Goal: Task Accomplishment & Management: Manage account settings

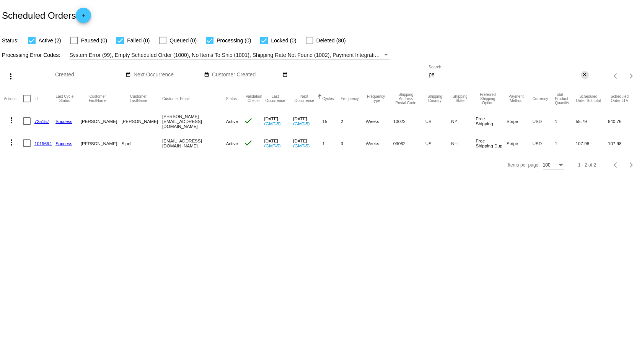
click at [584, 75] on mat-icon "close" at bounding box center [583, 75] width 5 height 6
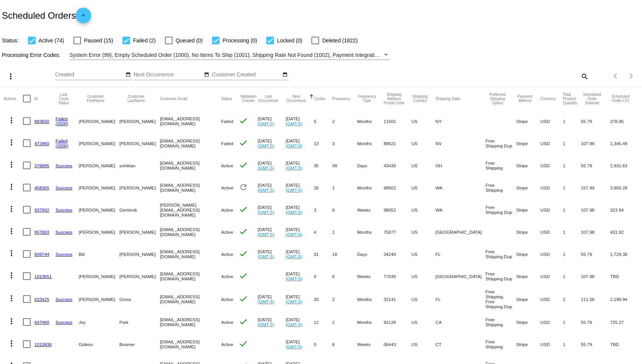
click at [12, 120] on mat-icon "more_vert" at bounding box center [11, 120] width 9 height 9
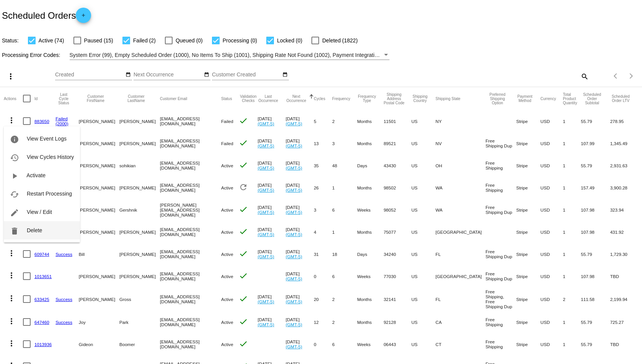
click at [27, 230] on span "Delete" at bounding box center [34, 230] width 15 height 6
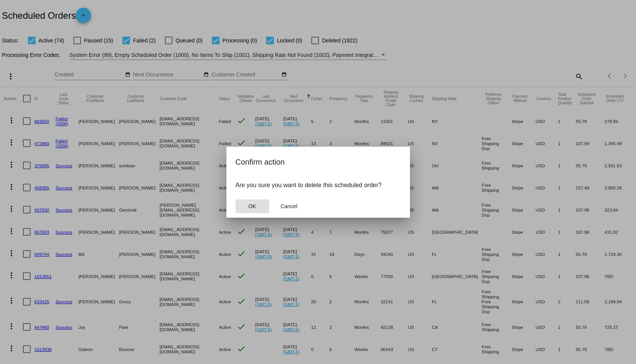
click at [258, 208] on button "OK" at bounding box center [252, 207] width 34 height 14
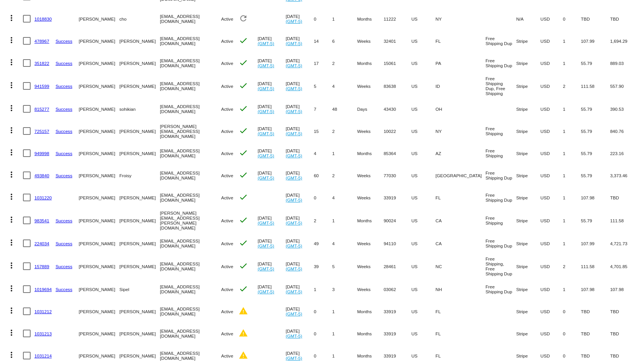
scroll to position [612, 0]
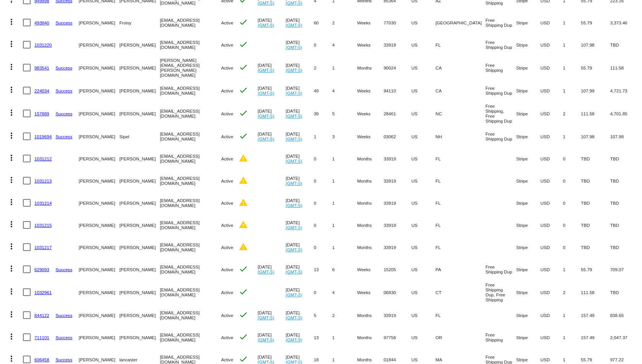
click at [48, 156] on link "1031212" at bounding box center [42, 158] width 17 height 5
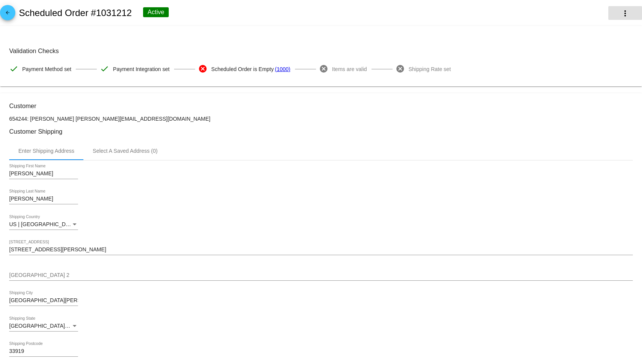
click at [620, 13] on mat-icon "more_vert" at bounding box center [624, 13] width 9 height 9
click at [569, 74] on button "delete Delete" at bounding box center [582, 73] width 107 height 18
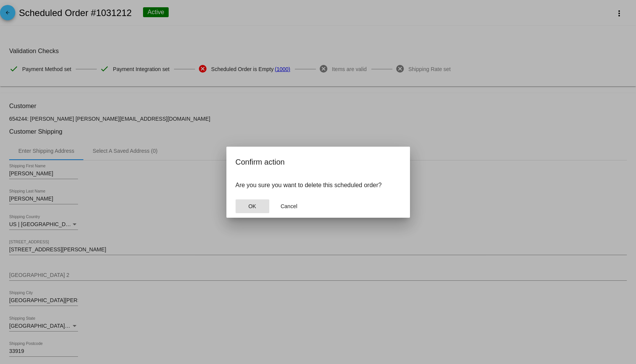
click at [253, 204] on span "OK" at bounding box center [252, 206] width 8 height 6
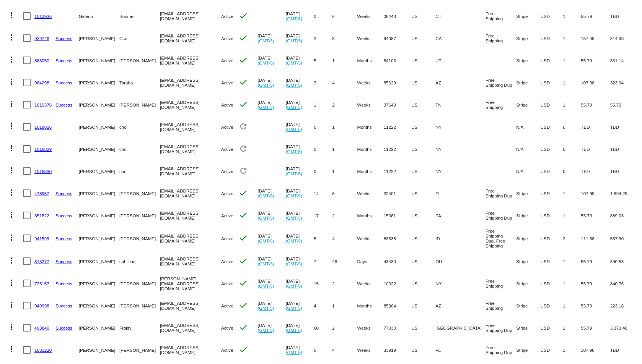
scroll to position [306, 0]
click at [46, 125] on link "1018826" at bounding box center [42, 127] width 17 height 5
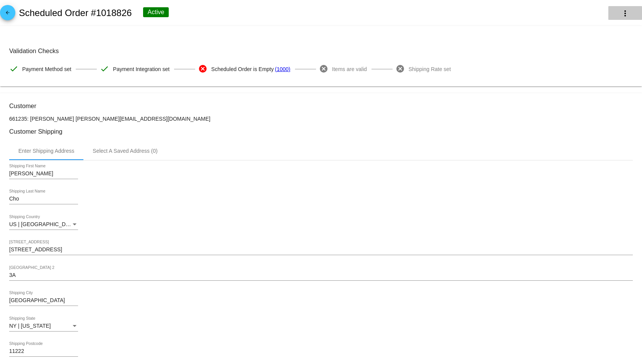
click at [620, 14] on mat-icon "more_vert" at bounding box center [624, 13] width 9 height 9
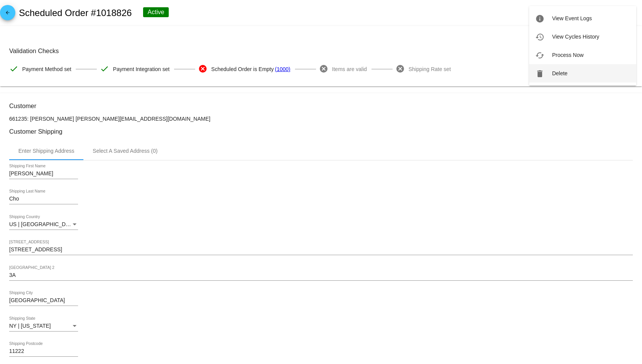
click at [553, 73] on span "Delete" at bounding box center [559, 73] width 15 height 6
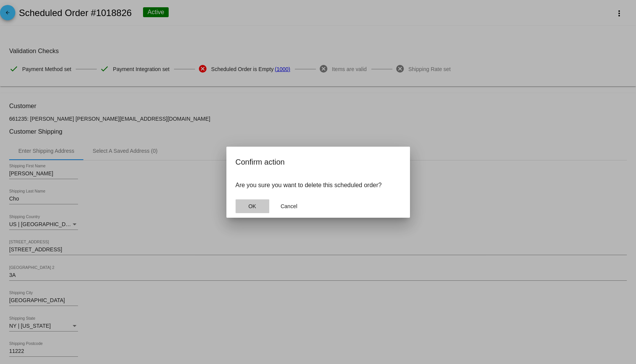
click at [245, 207] on button "OK" at bounding box center [252, 207] width 34 height 14
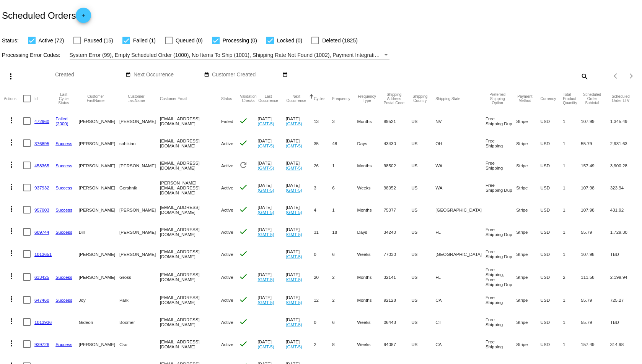
click at [41, 167] on link "458365" at bounding box center [41, 165] width 15 height 5
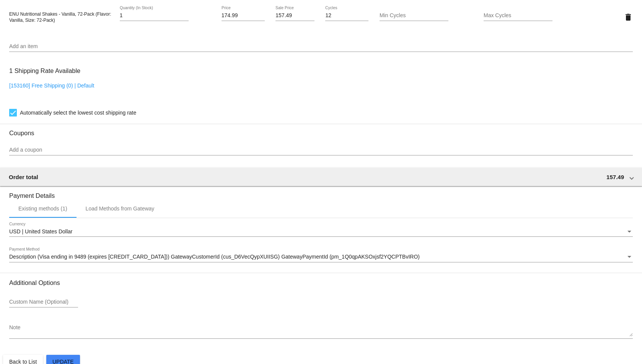
scroll to position [562, 0]
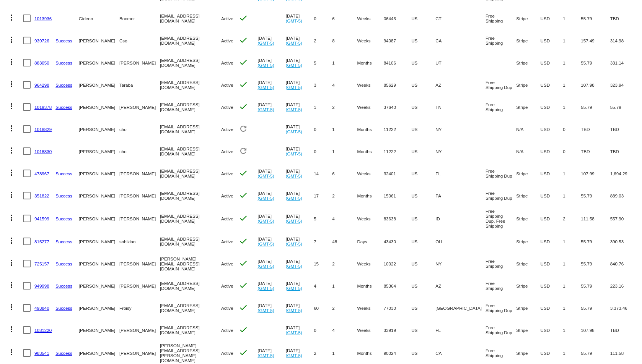
scroll to position [306, 0]
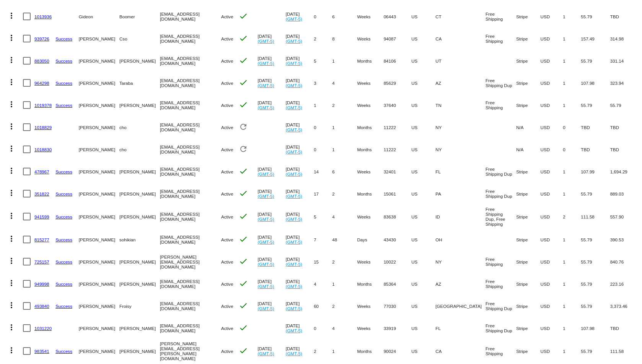
click at [41, 127] on link "1018829" at bounding box center [42, 127] width 17 height 5
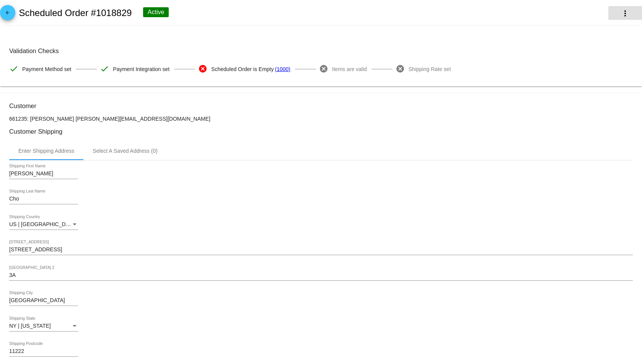
click at [614, 11] on button "more_vert" at bounding box center [625, 13] width 34 height 14
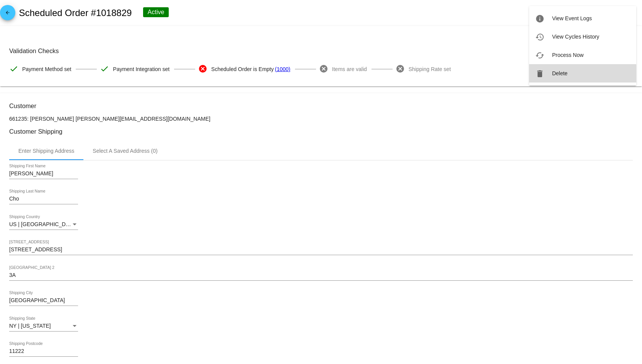
click at [565, 76] on span "Delete" at bounding box center [559, 73] width 15 height 6
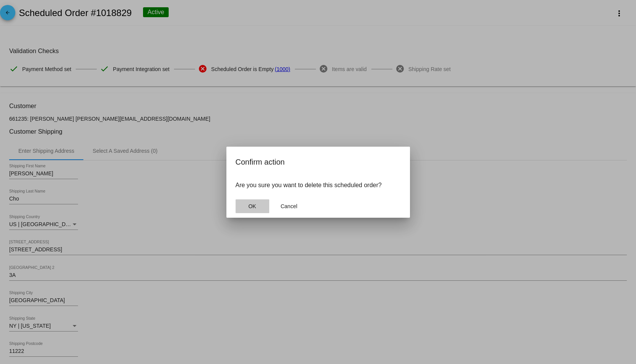
click at [263, 210] on button "OK" at bounding box center [252, 207] width 34 height 14
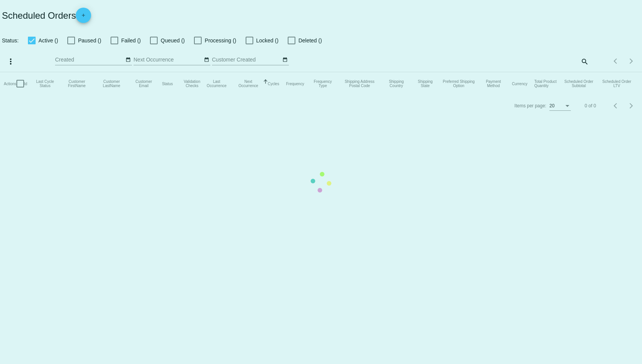
checkbox input "true"
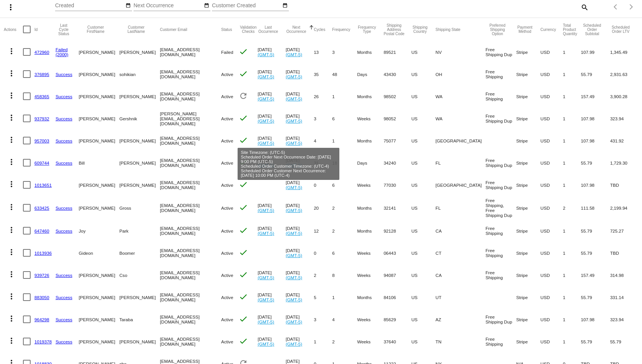
scroll to position [191, 0]
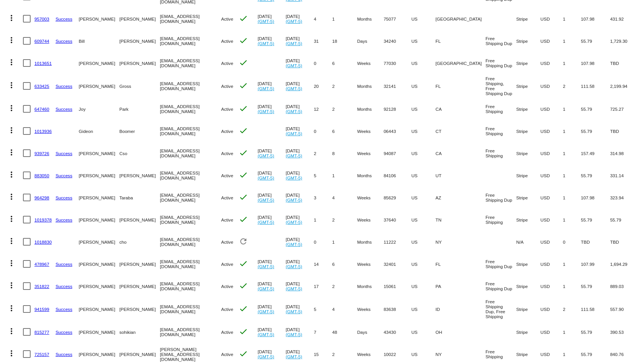
click at [34, 241] on link "1018830" at bounding box center [42, 242] width 17 height 5
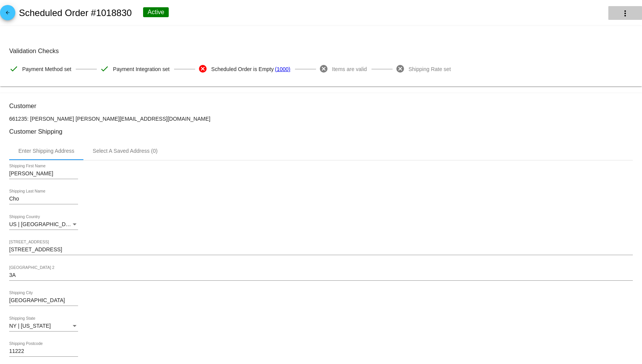
click at [620, 11] on mat-icon "more_vert" at bounding box center [624, 13] width 9 height 9
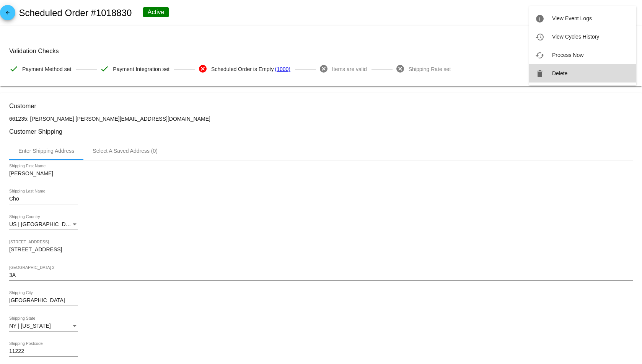
click at [570, 77] on button "delete Delete" at bounding box center [582, 73] width 107 height 18
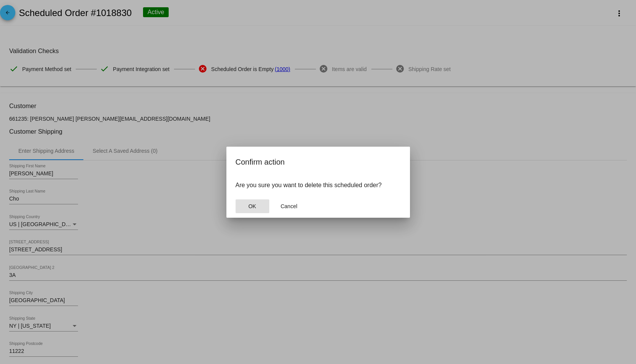
click at [258, 209] on button "OK" at bounding box center [252, 207] width 34 height 14
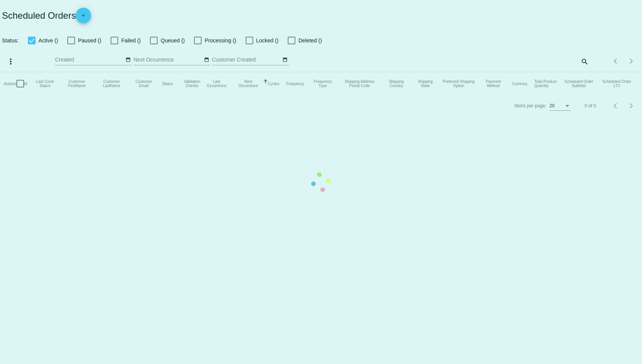
checkbox input "true"
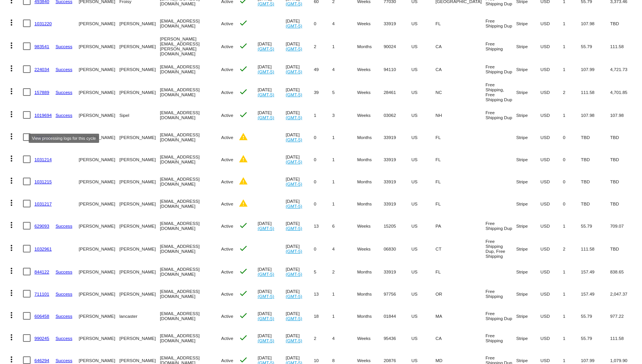
scroll to position [573, 0]
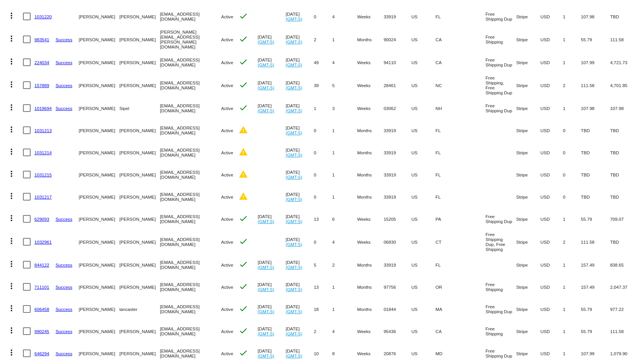
click at [48, 128] on link "1031213" at bounding box center [42, 130] width 17 height 5
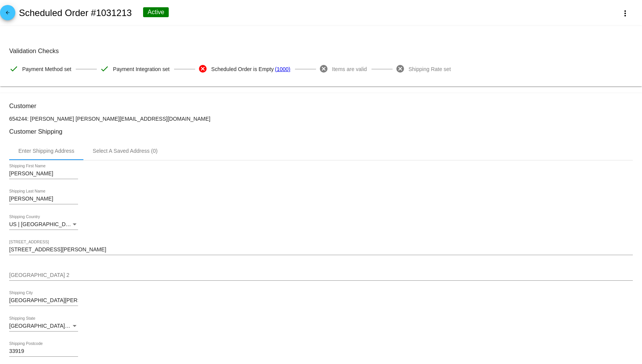
drag, startPoint x: 616, startPoint y: 17, endPoint x: 617, endPoint y: 22, distance: 5.6
click at [617, 22] on div "arrow_back Scheduled Order #1031213 Active more_vert" at bounding box center [321, 13] width 642 height 26
click at [620, 17] on mat-icon "more_vert" at bounding box center [624, 13] width 9 height 9
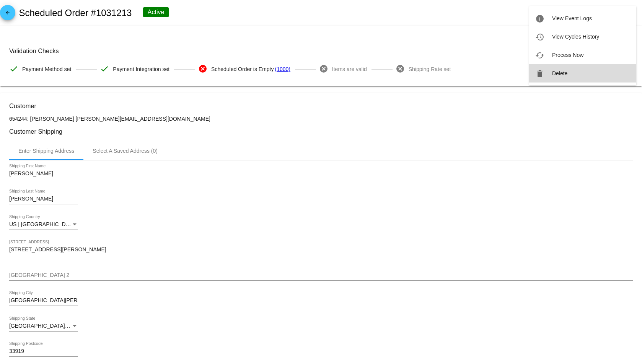
click at [556, 80] on button "delete Delete" at bounding box center [582, 73] width 107 height 18
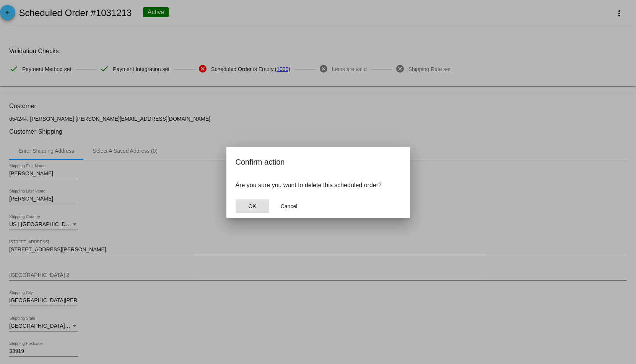
click at [253, 208] on span "OK" at bounding box center [252, 206] width 8 height 6
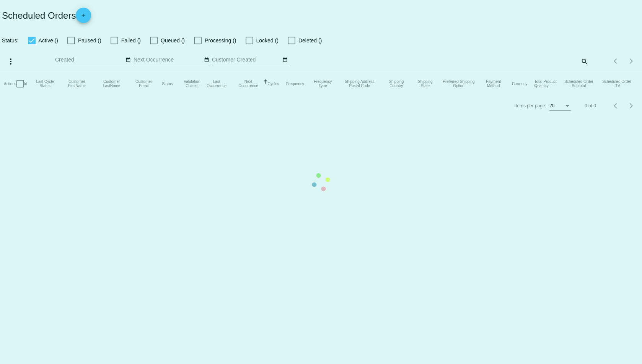
checkbox input "true"
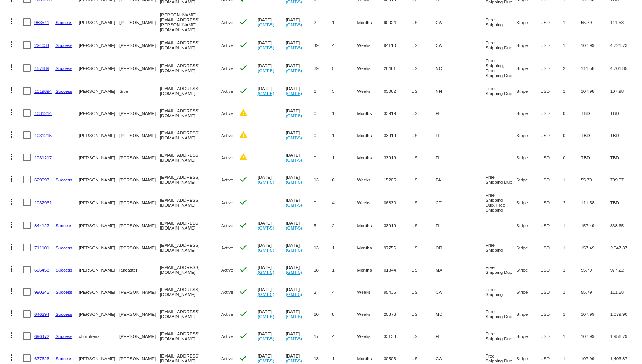
scroll to position [612, 0]
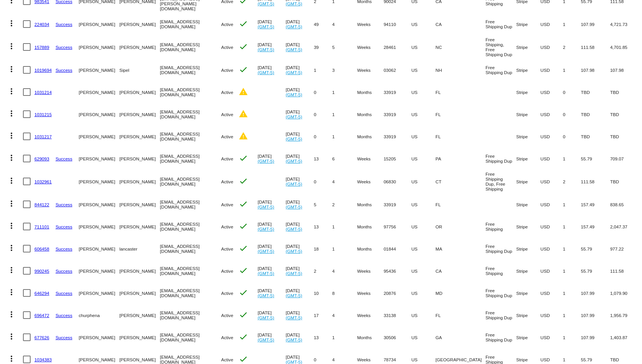
click at [43, 90] on link "1031214" at bounding box center [42, 92] width 17 height 5
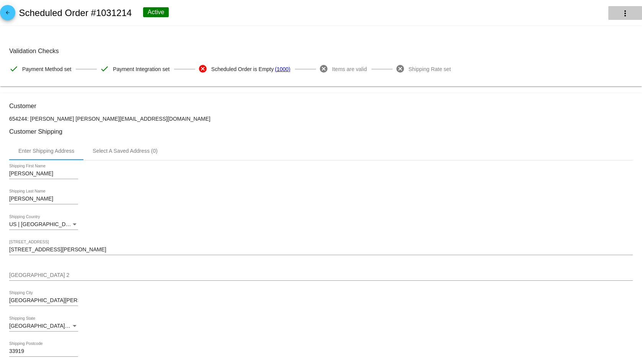
click at [620, 12] on mat-icon "more_vert" at bounding box center [624, 13] width 9 height 9
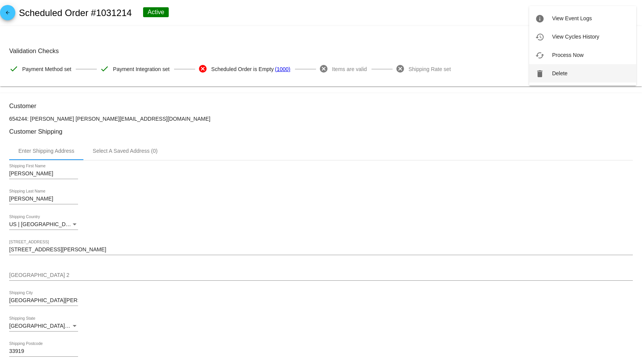
click at [573, 72] on button "delete Delete" at bounding box center [582, 73] width 107 height 18
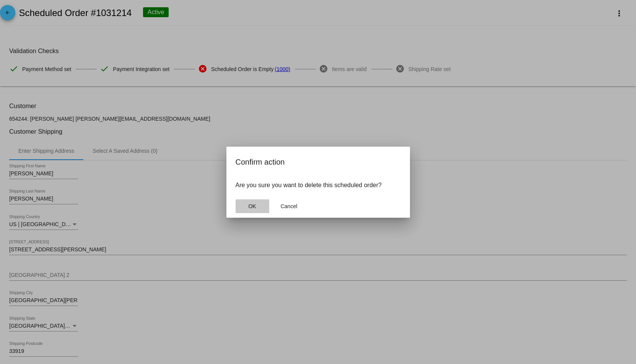
click at [253, 208] on span "OK" at bounding box center [252, 206] width 8 height 6
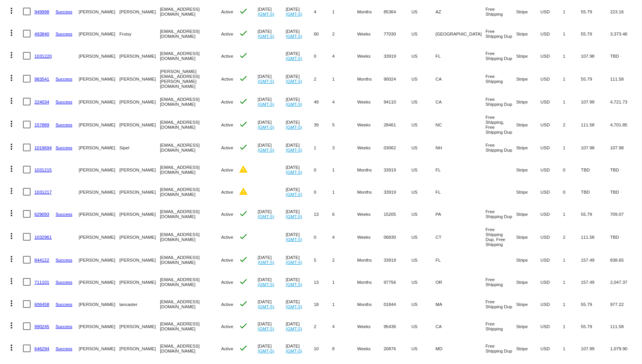
scroll to position [535, 0]
click at [41, 166] on link "1031215" at bounding box center [42, 168] width 17 height 5
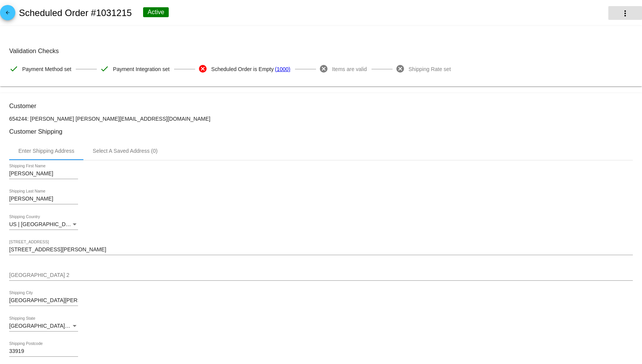
click at [620, 12] on mat-icon "more_vert" at bounding box center [624, 13] width 9 height 9
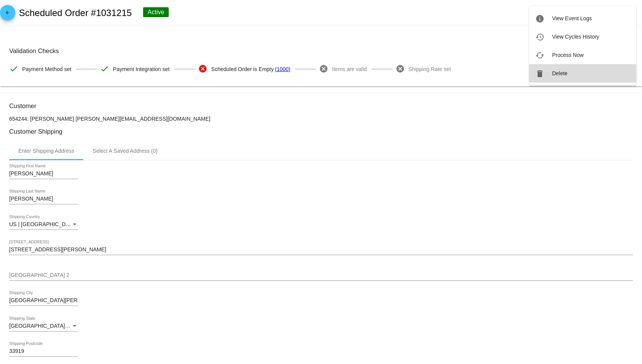
click at [558, 76] on span "Delete" at bounding box center [559, 73] width 15 height 6
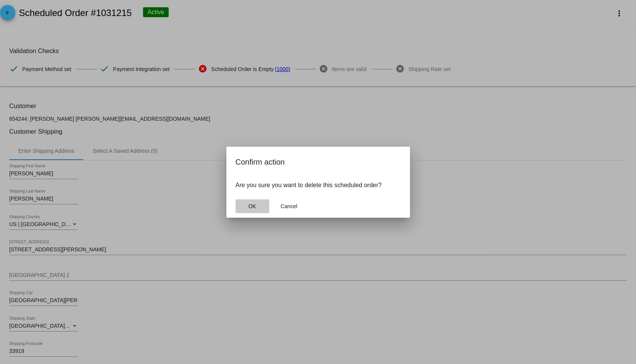
click at [240, 207] on button "OK" at bounding box center [252, 207] width 34 height 14
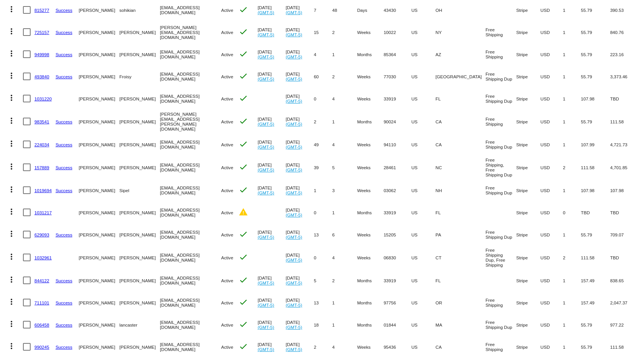
scroll to position [497, 0]
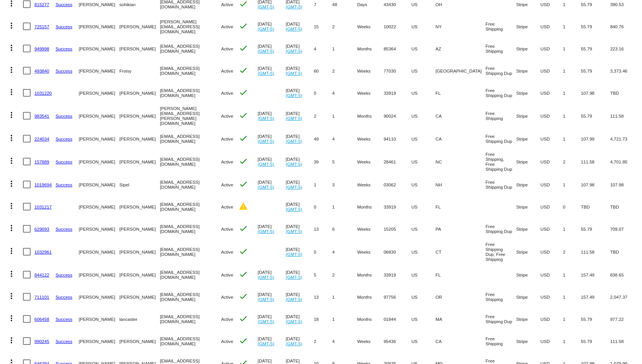
click at [46, 205] on link "1031217" at bounding box center [42, 207] width 17 height 5
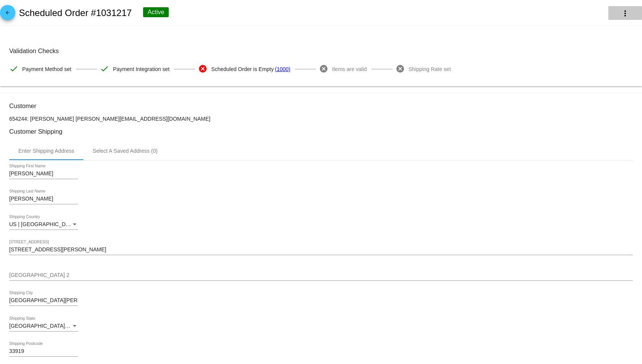
click at [620, 11] on mat-icon "more_vert" at bounding box center [624, 13] width 9 height 9
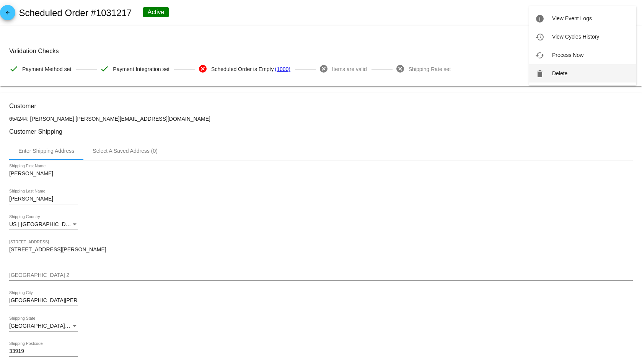
click at [567, 73] on button "delete Delete" at bounding box center [582, 73] width 107 height 18
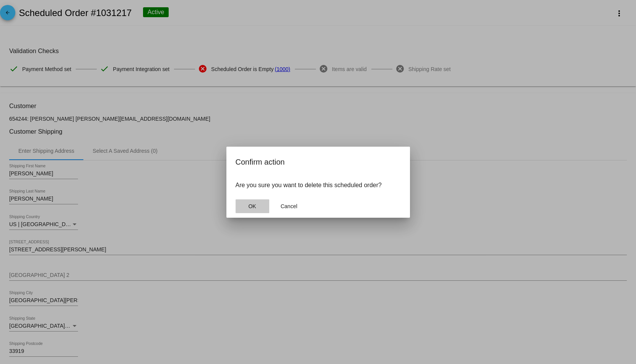
click at [253, 211] on button "OK" at bounding box center [252, 207] width 34 height 14
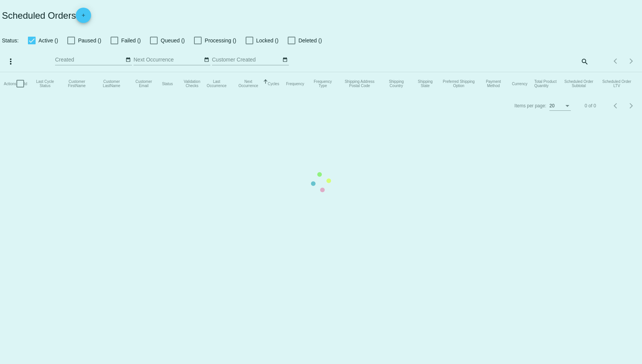
checkbox input "true"
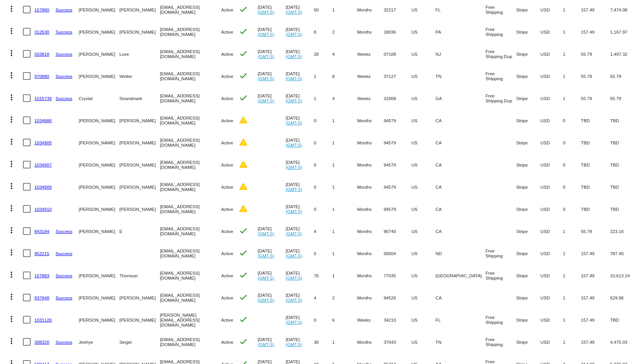
scroll to position [956, 0]
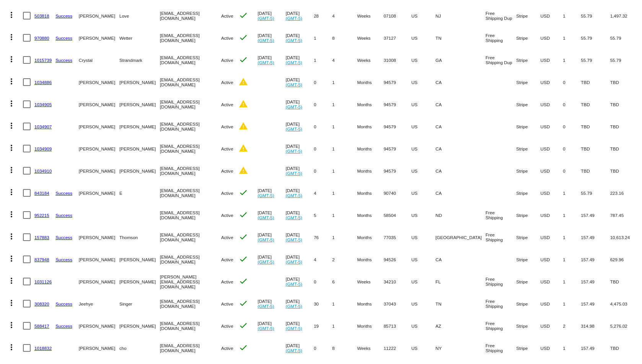
click at [43, 80] on link "1034886" at bounding box center [42, 82] width 17 height 5
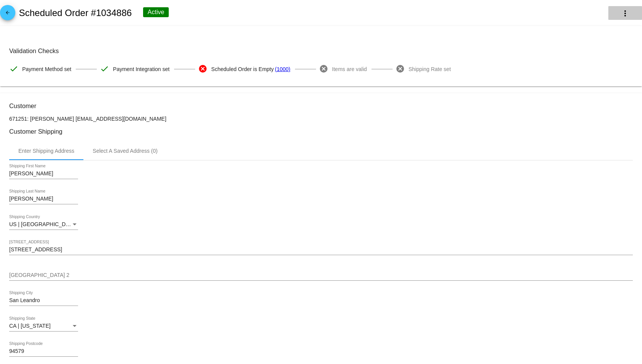
click at [620, 10] on mat-icon "more_vert" at bounding box center [624, 13] width 9 height 9
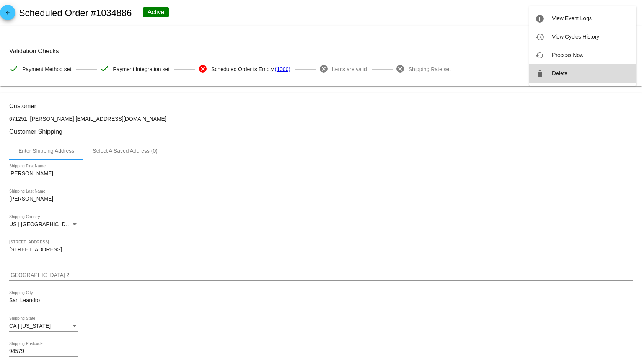
click at [577, 69] on button "delete Delete" at bounding box center [582, 73] width 107 height 18
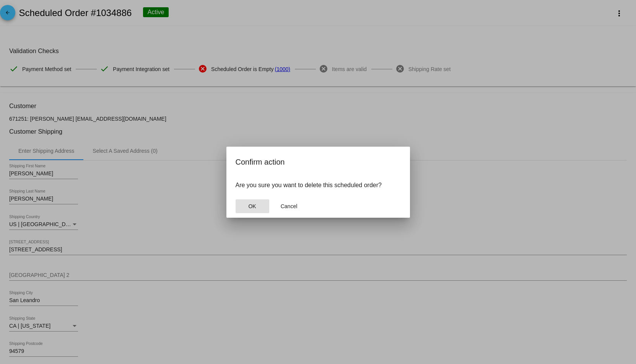
click at [263, 208] on button "OK" at bounding box center [252, 207] width 34 height 14
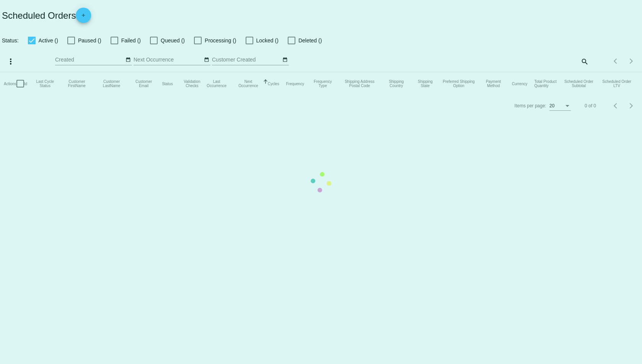
checkbox input "true"
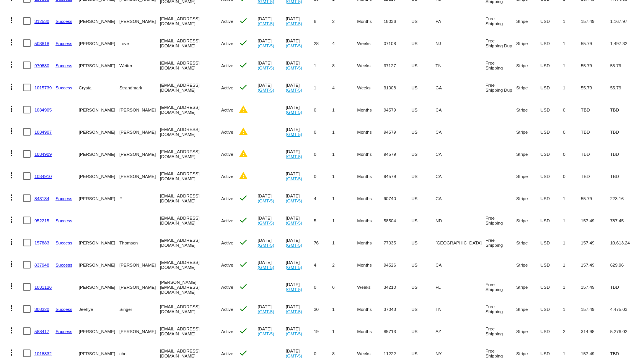
scroll to position [918, 0]
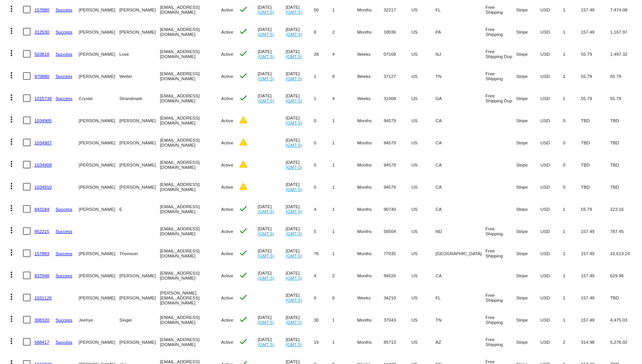
click at [46, 118] on link "1034905" at bounding box center [42, 120] width 17 height 5
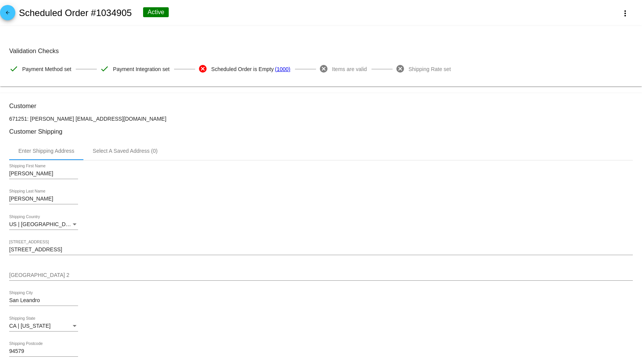
click at [630, 6] on div "arrow_back Scheduled Order #1034905 Active more_vert" at bounding box center [321, 13] width 642 height 26
click at [627, 8] on button "more_vert" at bounding box center [625, 13] width 34 height 14
click at [575, 74] on button "delete Delete" at bounding box center [582, 73] width 107 height 18
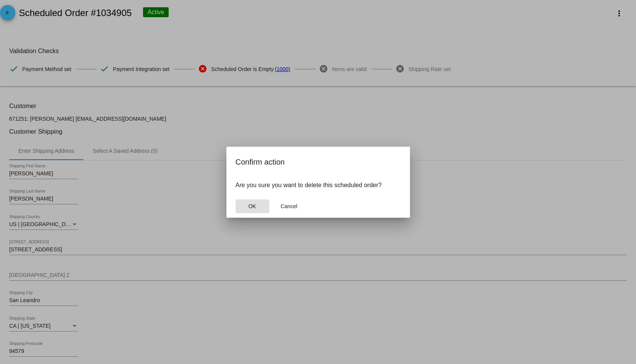
click at [258, 203] on button "OK" at bounding box center [252, 207] width 34 height 14
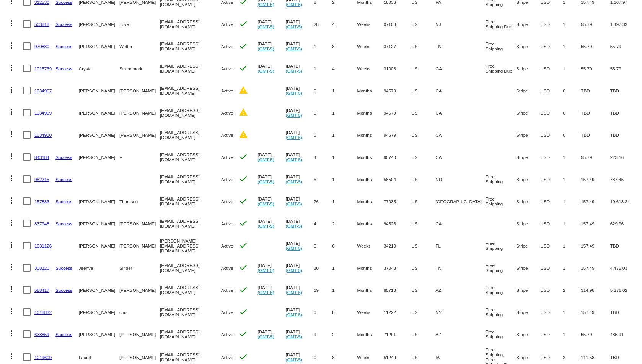
scroll to position [956, 0]
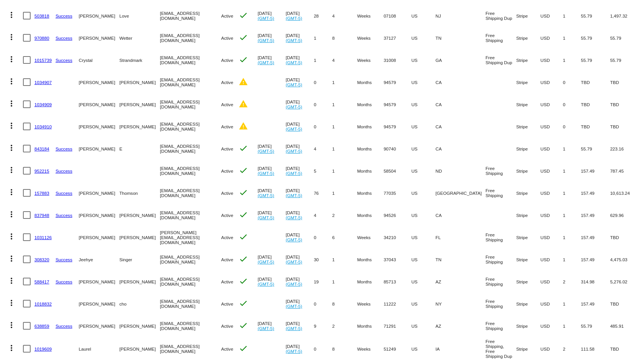
click at [44, 80] on link "1034907" at bounding box center [42, 82] width 17 height 5
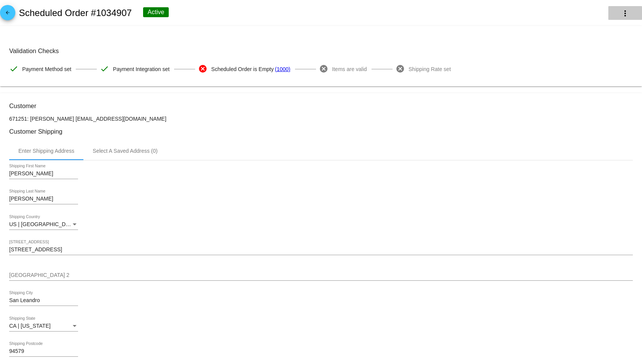
click at [621, 15] on mat-icon "more_vert" at bounding box center [624, 13] width 9 height 9
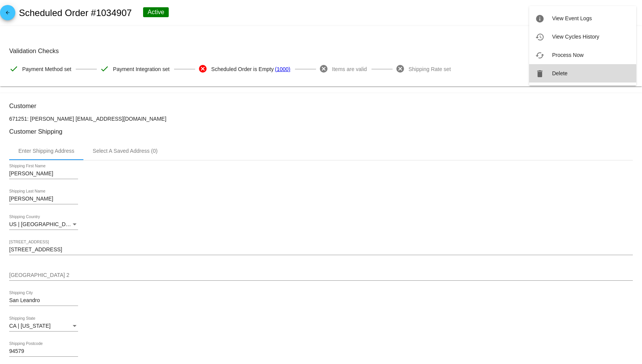
click at [553, 74] on span "Delete" at bounding box center [559, 73] width 15 height 6
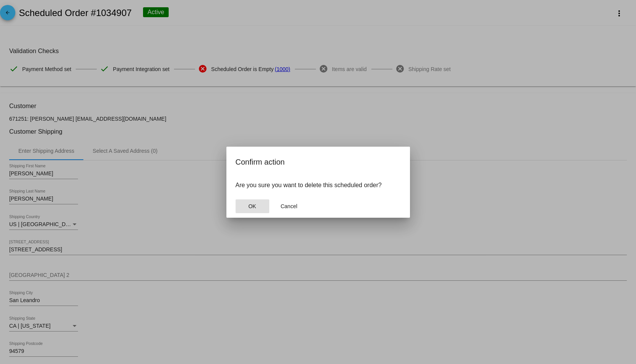
click at [251, 208] on span "OK" at bounding box center [252, 206] width 8 height 6
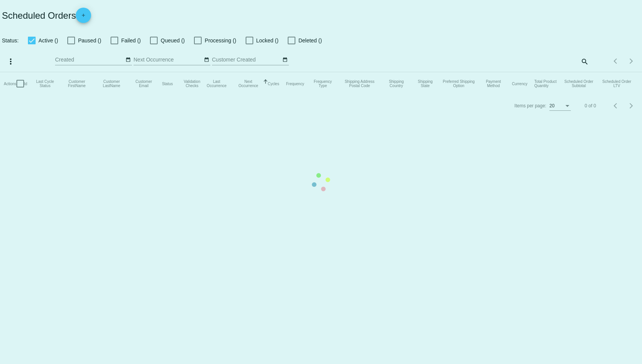
checkbox input "true"
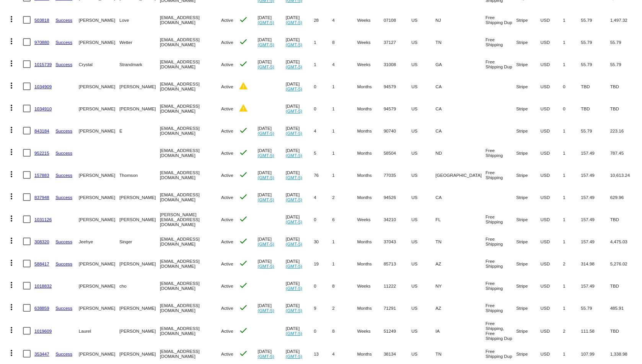
scroll to position [956, 0]
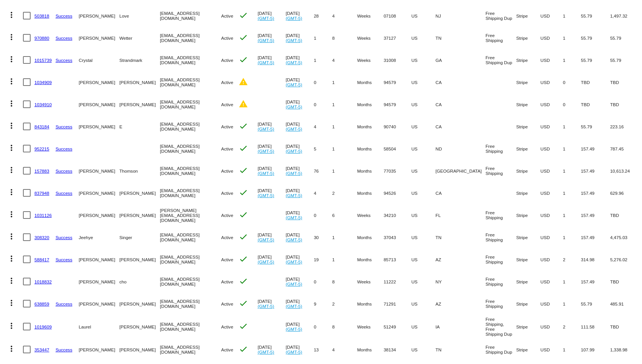
click at [48, 80] on link "1034909" at bounding box center [42, 82] width 17 height 5
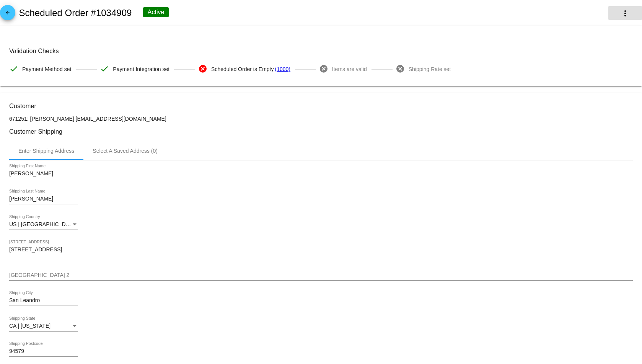
click at [622, 15] on mat-icon "more_vert" at bounding box center [624, 13] width 9 height 9
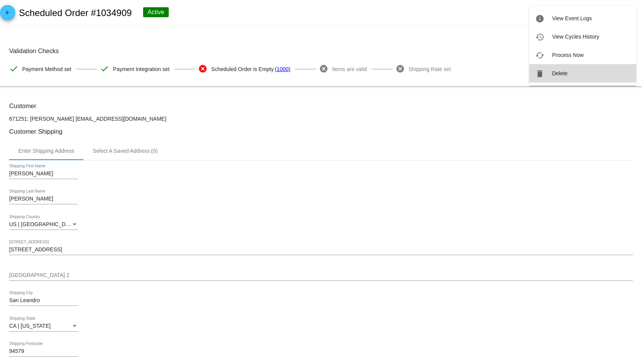
click at [561, 73] on span "Delete" at bounding box center [559, 73] width 15 height 6
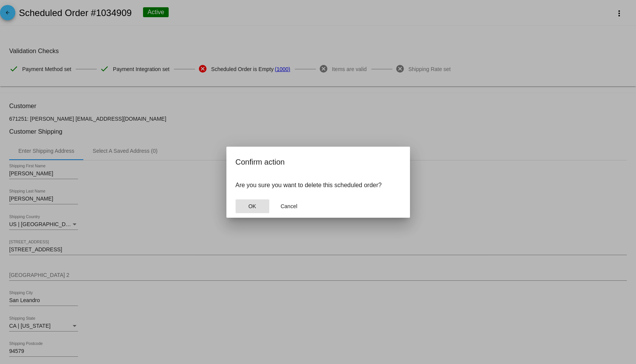
click at [259, 207] on button "OK" at bounding box center [252, 207] width 34 height 14
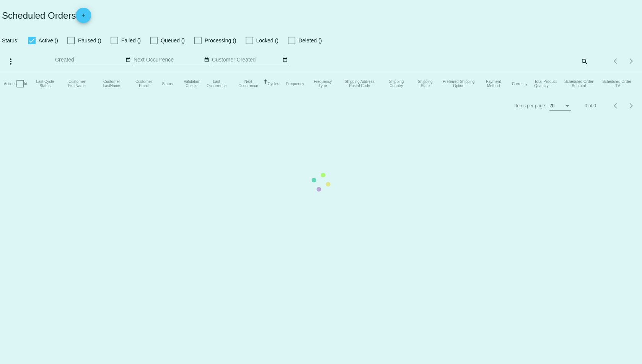
checkbox input "true"
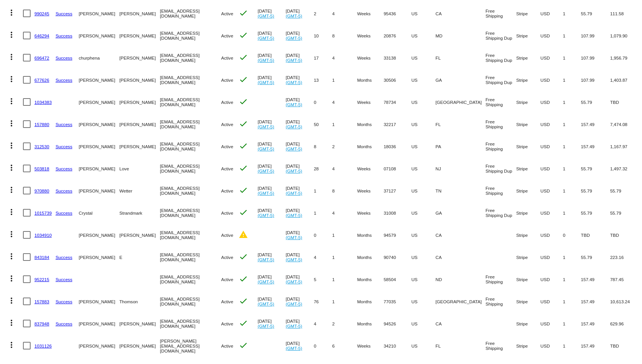
scroll to position [841, 0]
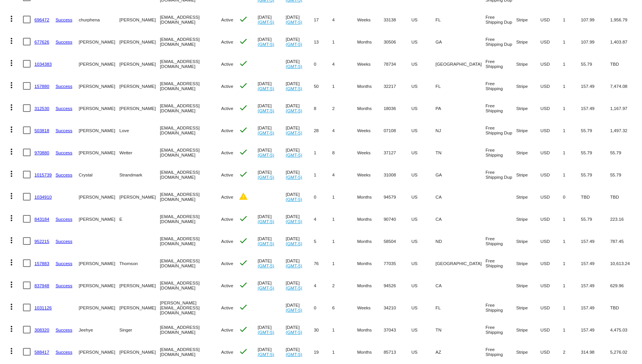
click at [43, 195] on link "1034910" at bounding box center [42, 197] width 17 height 5
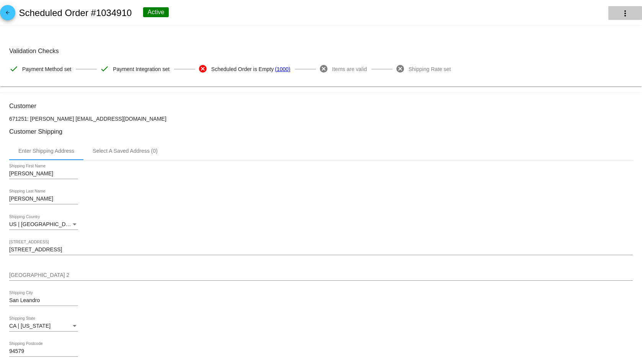
click at [620, 15] on mat-icon "more_vert" at bounding box center [624, 13] width 9 height 9
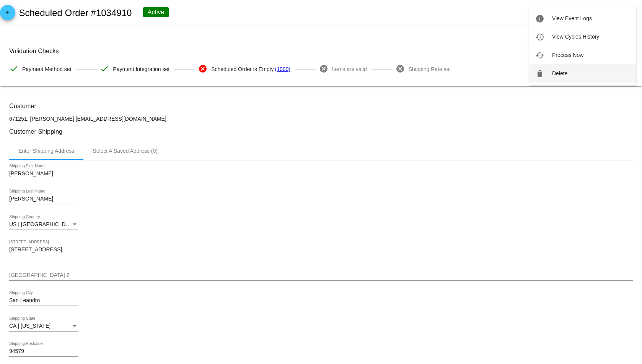
click at [588, 70] on button "delete Delete" at bounding box center [582, 73] width 107 height 18
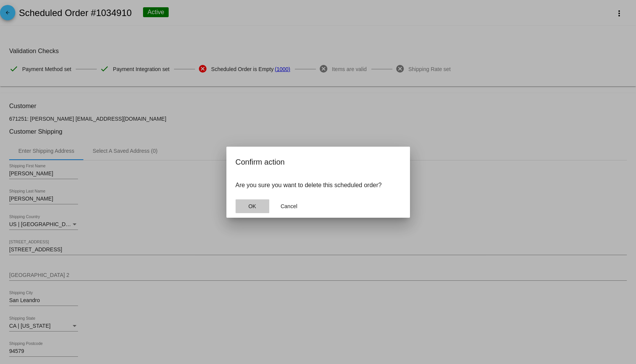
click at [257, 208] on button "OK" at bounding box center [252, 207] width 34 height 14
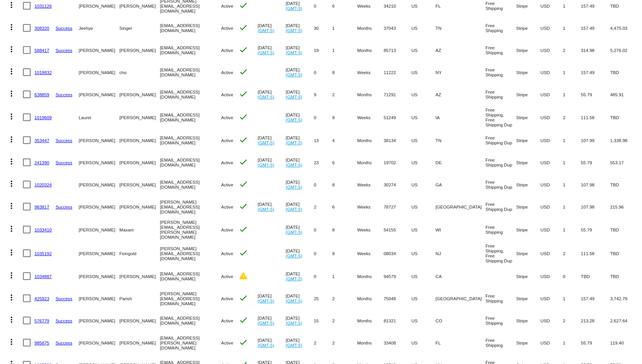
scroll to position [1148, 0]
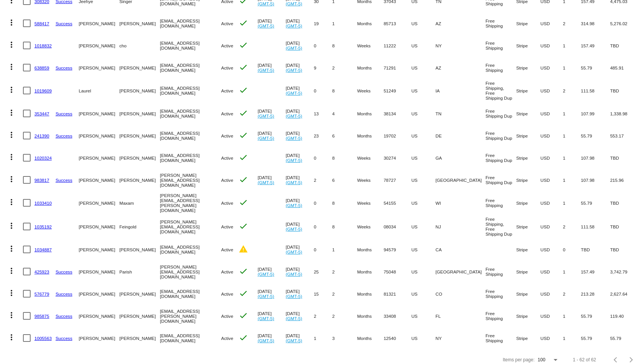
click at [48, 247] on link "1034887" at bounding box center [42, 249] width 17 height 5
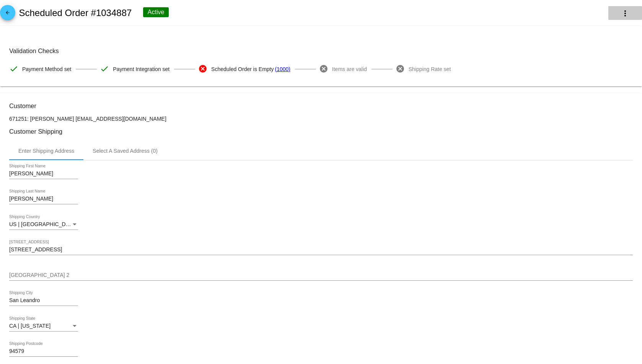
click at [620, 11] on mat-icon "more_vert" at bounding box center [624, 13] width 9 height 9
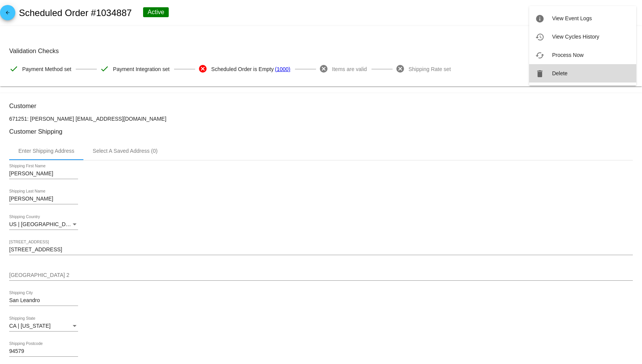
click at [576, 78] on button "delete Delete" at bounding box center [582, 73] width 107 height 18
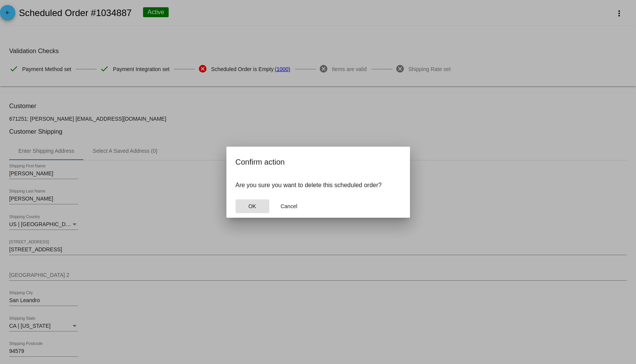
click at [254, 205] on span "OK" at bounding box center [252, 206] width 8 height 6
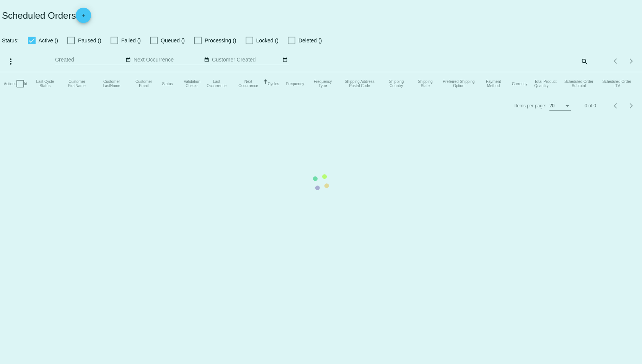
checkbox input "true"
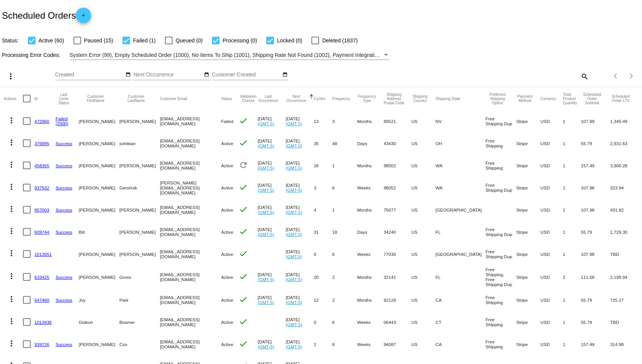
click at [581, 75] on mat-icon "search" at bounding box center [583, 76] width 9 height 12
click at [557, 77] on input "Search" at bounding box center [508, 75] width 160 height 6
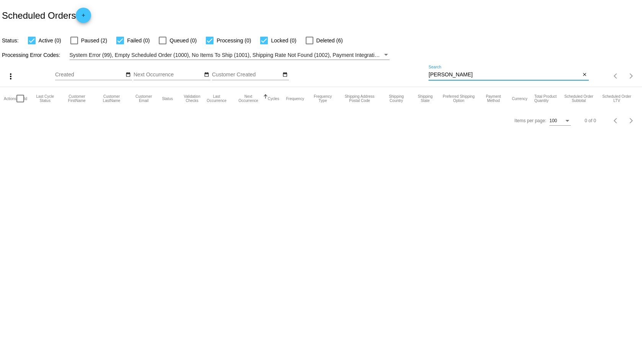
type input "hopwood"
click at [75, 40] on div at bounding box center [74, 41] width 8 height 8
click at [74, 44] on input "Paused (2)" at bounding box center [74, 44] width 0 height 0
checkbox input "true"
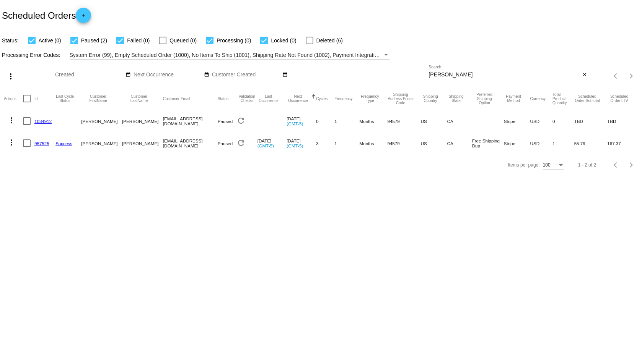
click at [34, 39] on div at bounding box center [32, 41] width 8 height 8
click at [32, 44] on input "Active (0)" at bounding box center [31, 44] width 0 height 0
checkbox input "false"
click at [118, 39] on app-dashboard-scheduled-orders "Scheduled Orders add Status: Active (0) Paused (2) Failed (0) Queued (0) Proces…" at bounding box center [321, 88] width 642 height 176
click at [208, 37] on div at bounding box center [210, 41] width 8 height 8
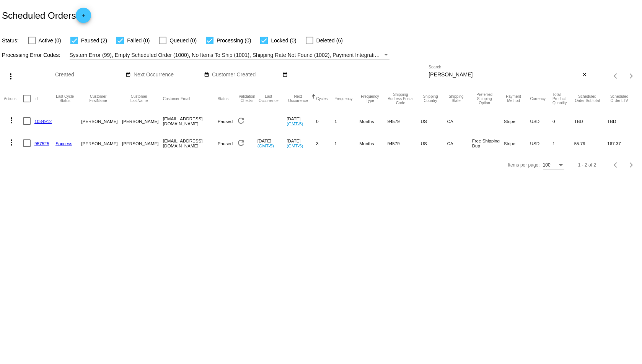
click at [209, 44] on input "Processing (0)" at bounding box center [209, 44] width 0 height 0
checkbox input "false"
click at [261, 37] on app-dashboard-scheduled-orders "Scheduled Orders add Status: Active (0) Paused (2) Failed (0) Queued (0) Proces…" at bounding box center [321, 88] width 642 height 176
click at [584, 73] on mat-icon "close" at bounding box center [583, 75] width 5 height 6
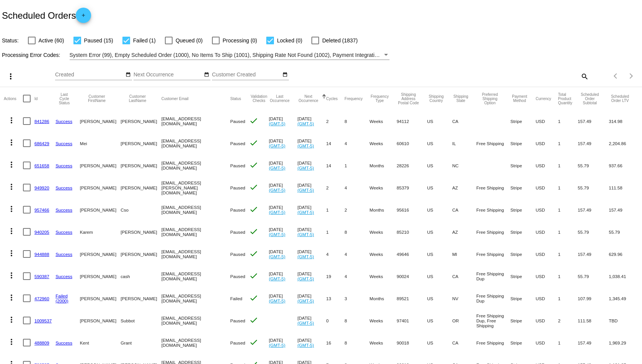
click at [270, 40] on div at bounding box center [270, 41] width 8 height 8
click at [270, 44] on input "Locked (0)" at bounding box center [270, 44] width 0 height 0
checkbox input "false"
click at [11, 119] on mat-icon "more_vert" at bounding box center [11, 120] width 9 height 9
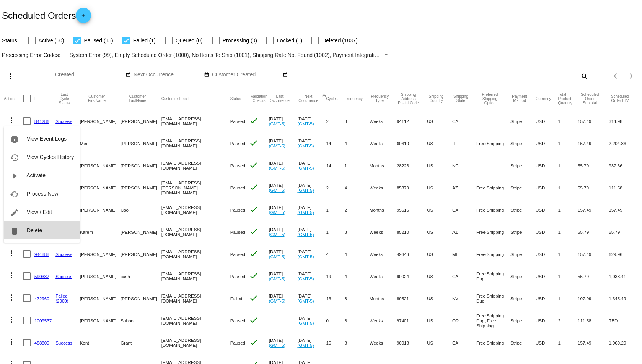
click at [34, 235] on button "delete Delete" at bounding box center [42, 230] width 76 height 18
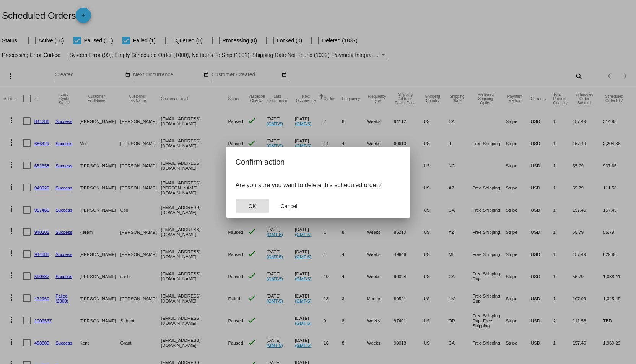
click at [247, 208] on button "OK" at bounding box center [252, 207] width 34 height 14
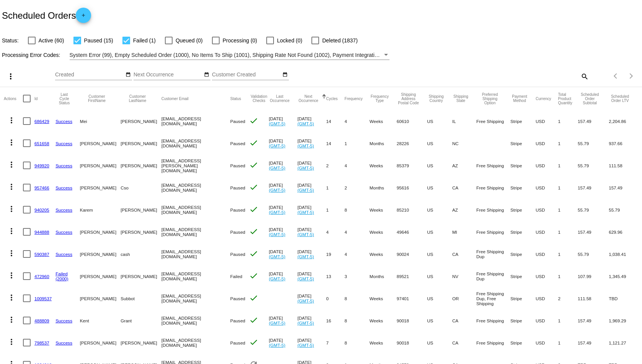
click at [11, 119] on mat-icon "more_vert" at bounding box center [11, 120] width 9 height 9
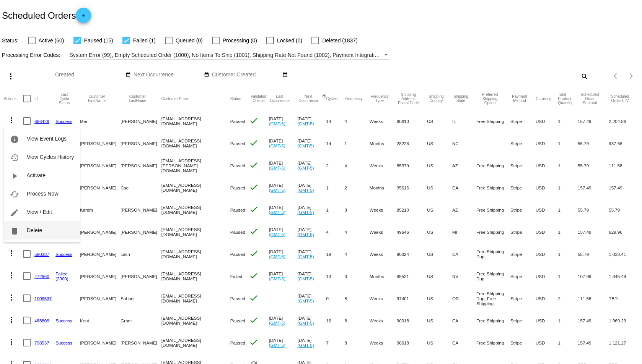
click at [38, 231] on span "Delete" at bounding box center [34, 230] width 15 height 6
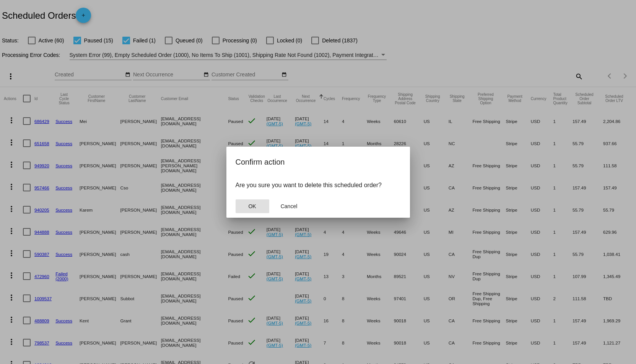
click at [252, 206] on span "OK" at bounding box center [252, 206] width 8 height 6
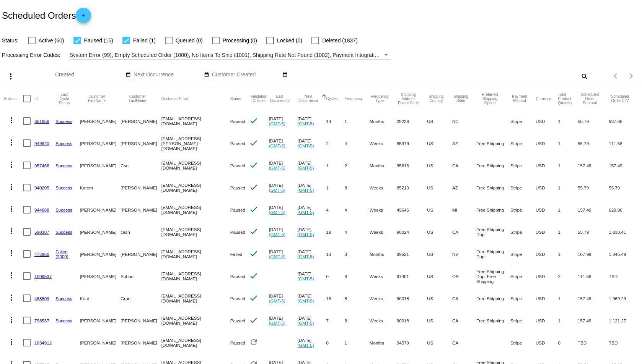
click at [9, 120] on mat-icon "more_vert" at bounding box center [11, 120] width 9 height 9
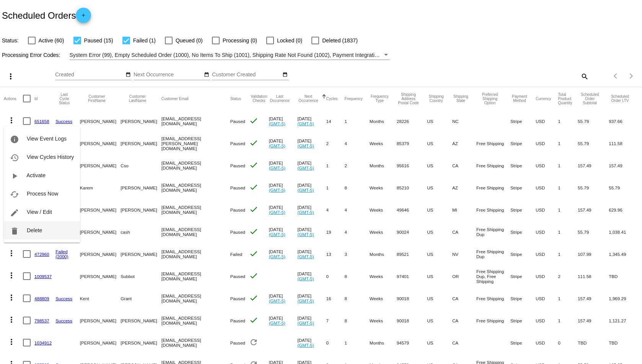
click at [29, 228] on span "Delete" at bounding box center [34, 230] width 15 height 6
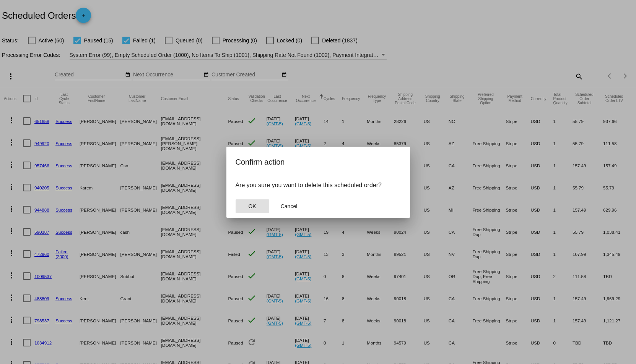
click at [253, 207] on span "OK" at bounding box center [252, 206] width 8 height 6
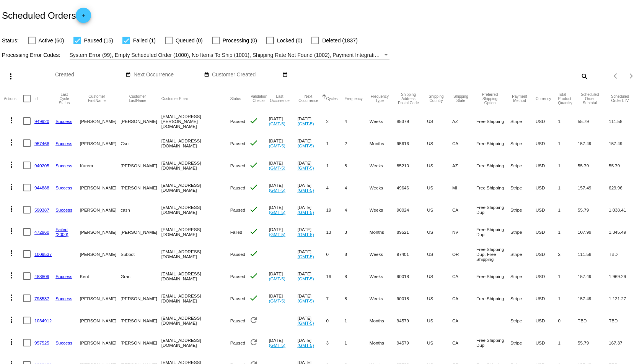
click at [32, 40] on div at bounding box center [32, 41] width 8 height 8
click at [32, 44] on input "Active (60)" at bounding box center [31, 44] width 0 height 0
checkbox input "true"
